Goal: Information Seeking & Learning: Learn about a topic

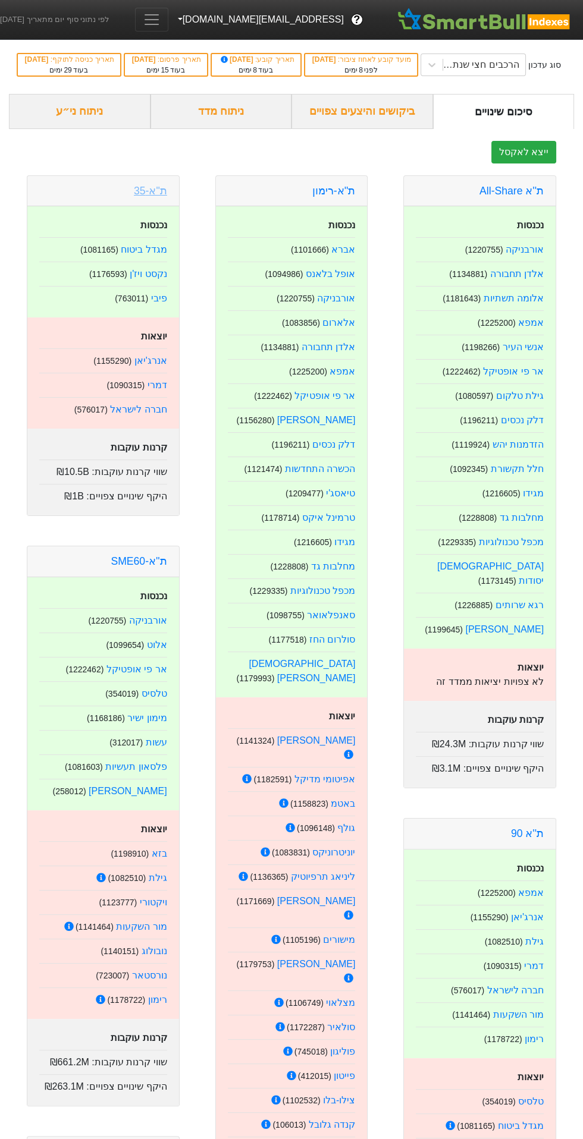
click at [141, 197] on link "ת"א-35" at bounding box center [150, 191] width 33 height 12
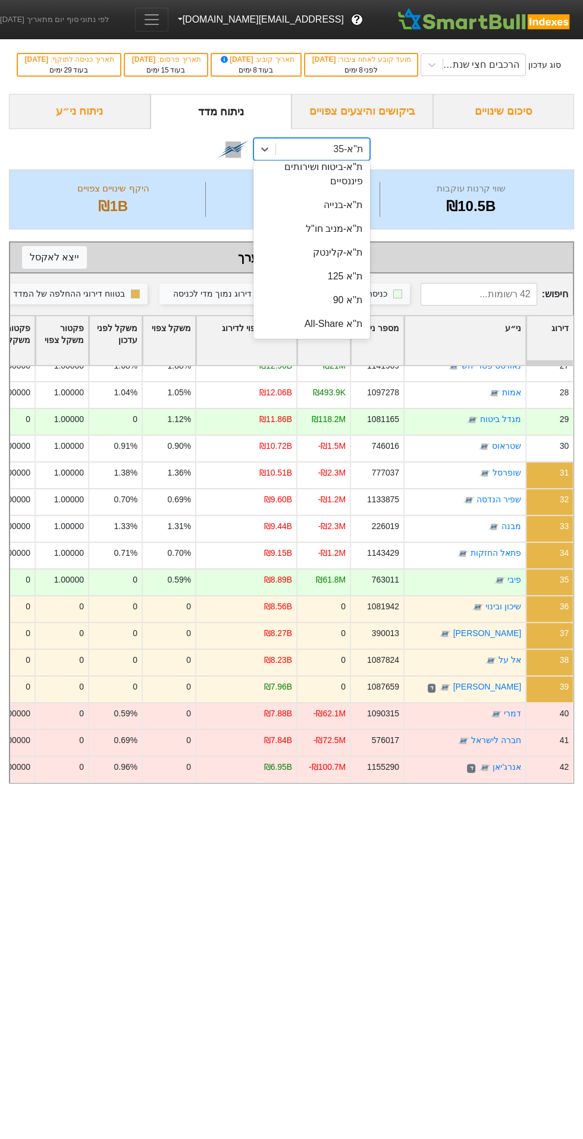
scroll to position [94, 0]
click at [317, 311] on div "ת''א 90" at bounding box center [311, 300] width 117 height 24
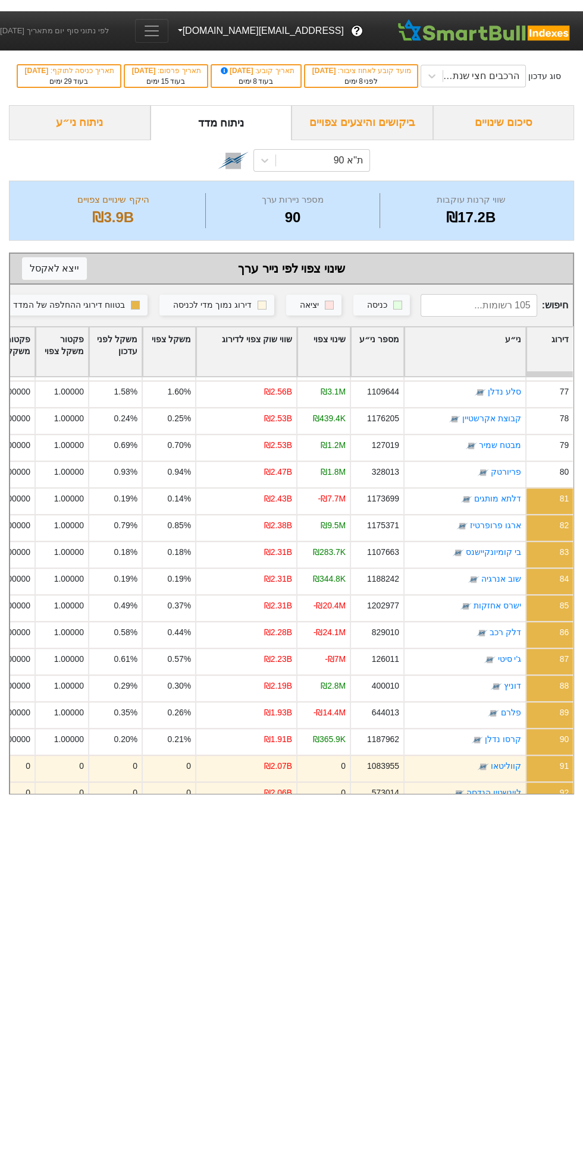
scroll to position [2002, 0]
